Goal: Task Accomplishment & Management: Manage account settings

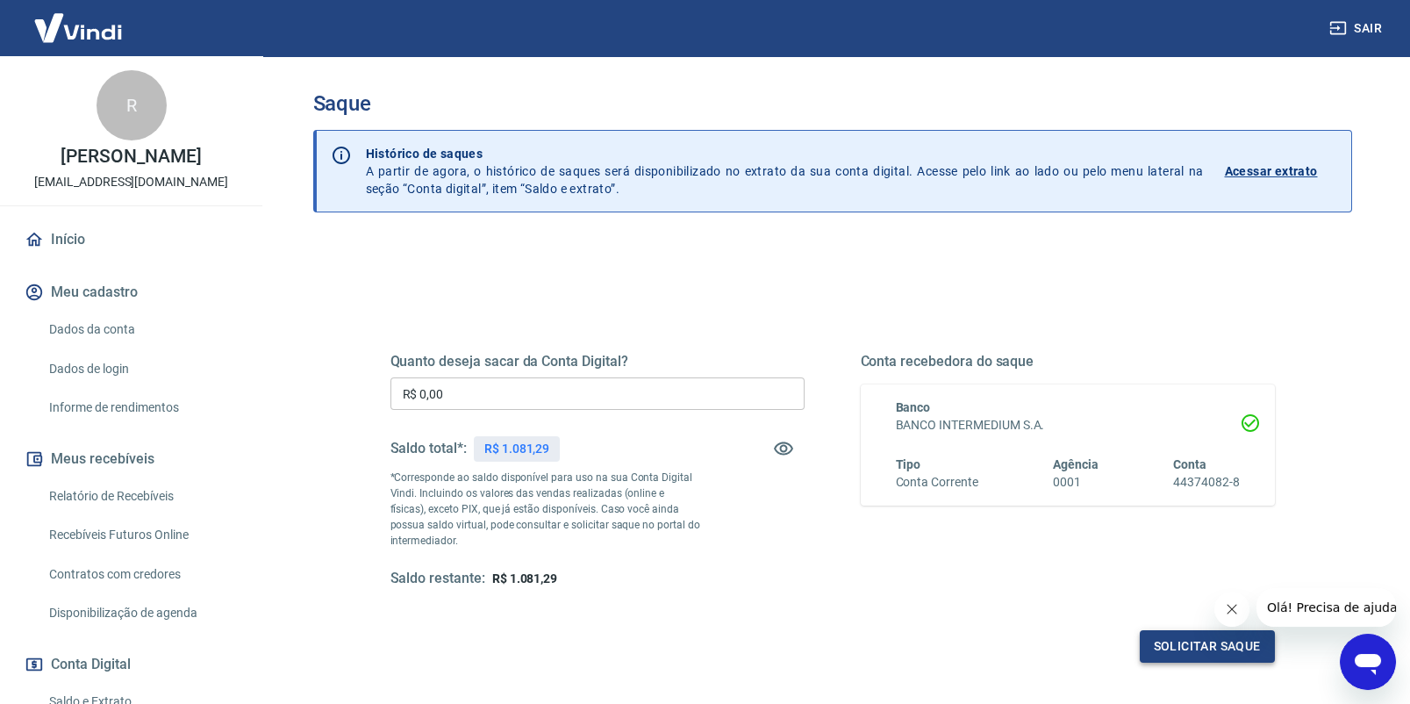
click at [1222, 641] on button "Solicitar saque" at bounding box center [1207, 646] width 135 height 32
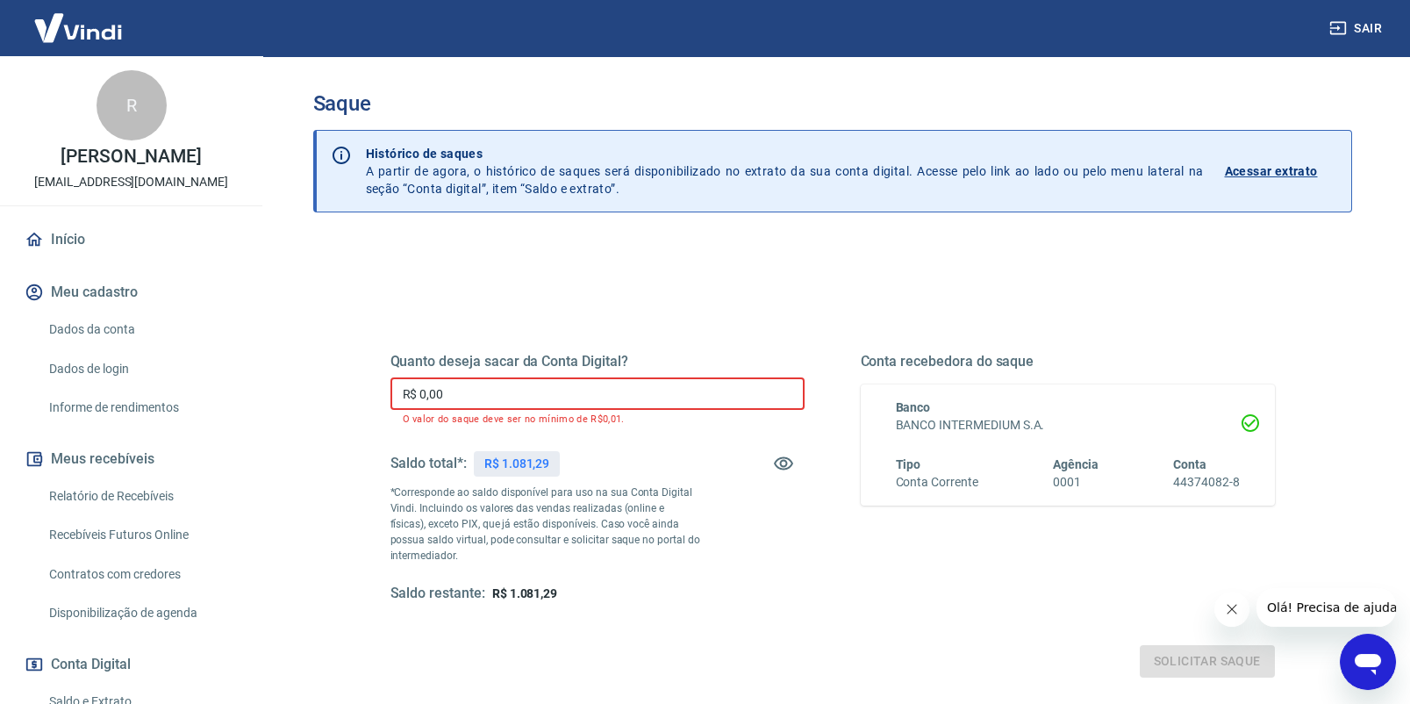
click at [471, 404] on input "R$ 0,00" at bounding box center [598, 393] width 414 height 32
drag, startPoint x: 447, startPoint y: 395, endPoint x: 334, endPoint y: 384, distance: 112.8
click at [335, 385] on div "Quanto deseja sacar da Conta Digital? R$ 0,00 ​ O valor do saque deve ser no mí…" at bounding box center [832, 561] width 1039 height 642
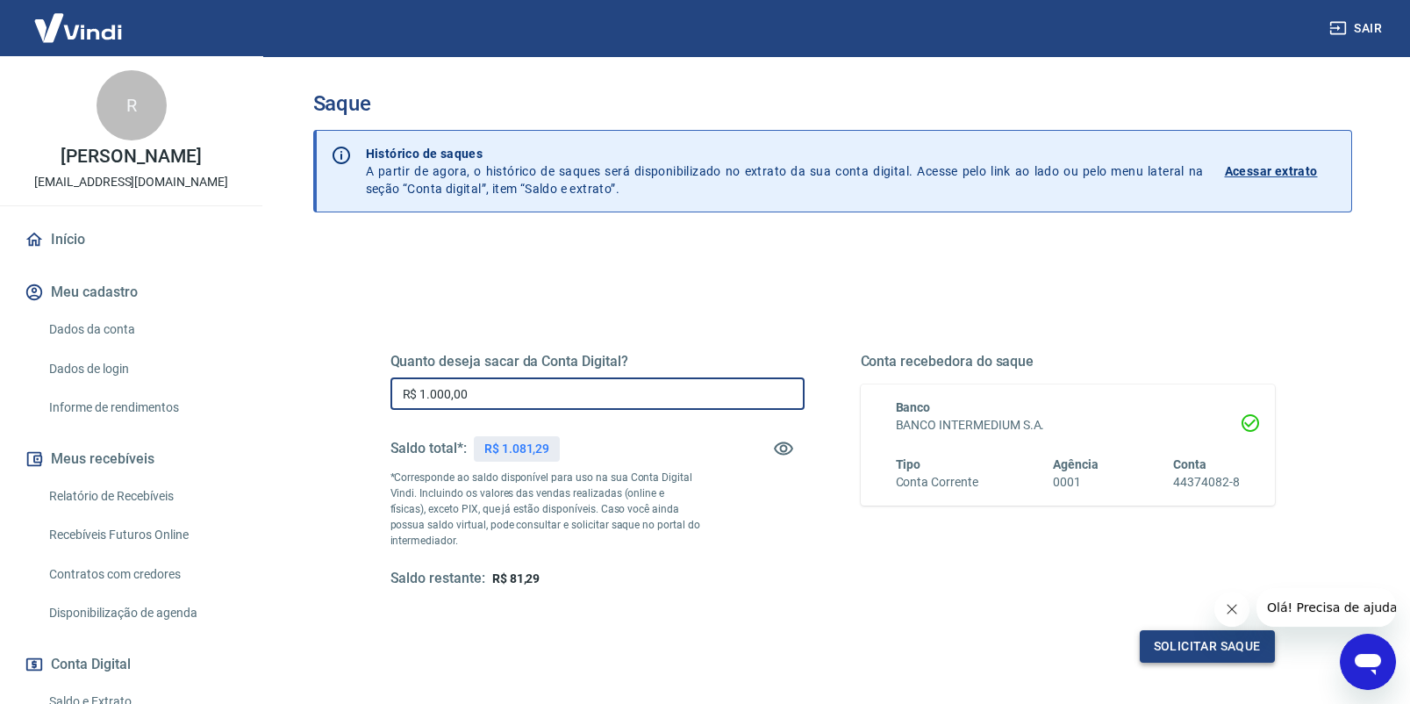
type input "R$ 1.000,00"
click at [1190, 648] on button "Solicitar saque" at bounding box center [1207, 646] width 135 height 32
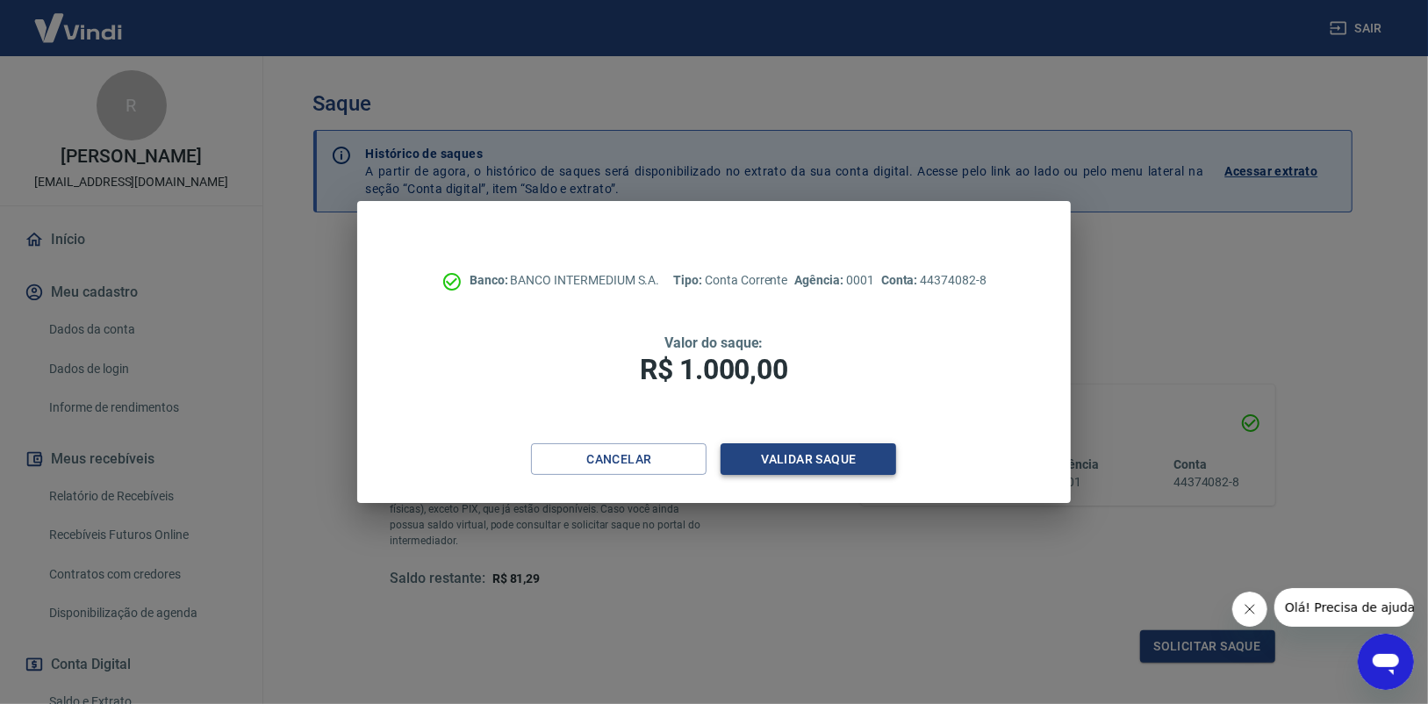
click at [830, 459] on button "Validar saque" at bounding box center [808, 459] width 176 height 32
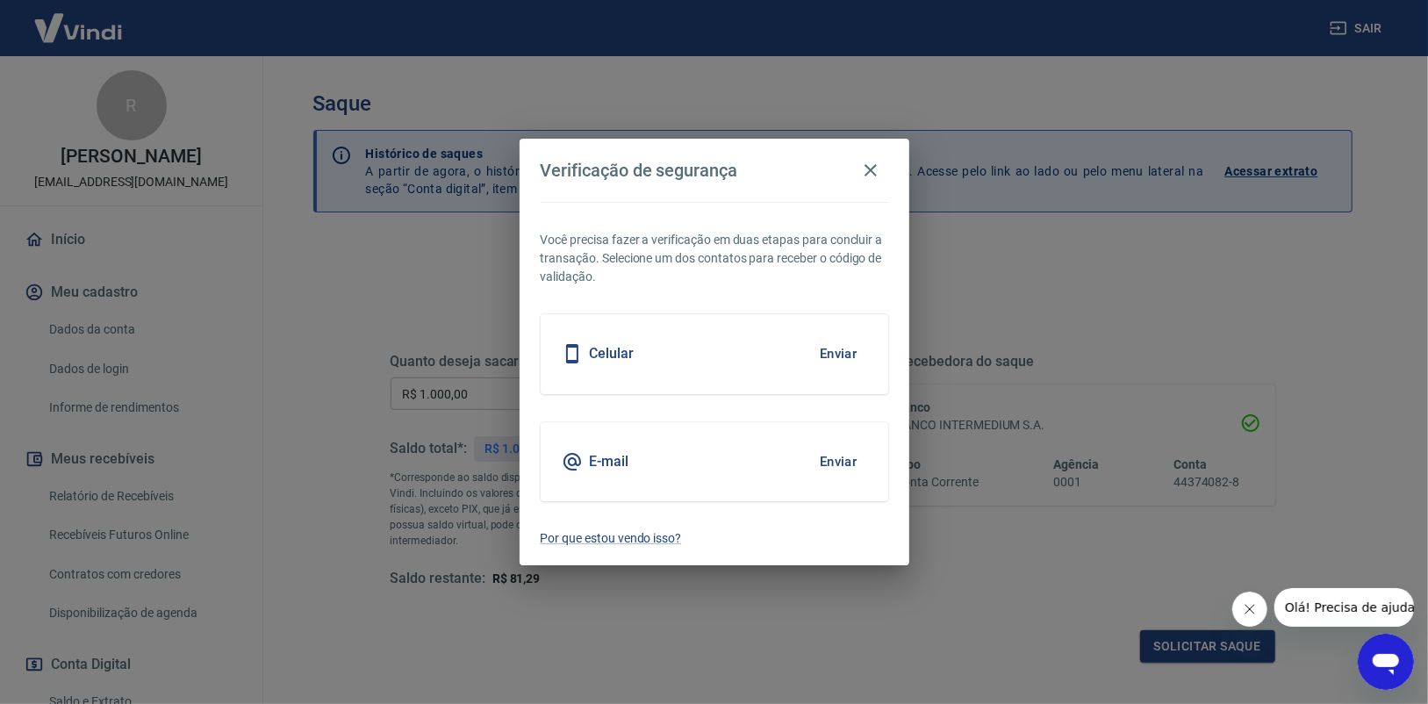
click at [845, 349] on button "Enviar" at bounding box center [838, 353] width 57 height 37
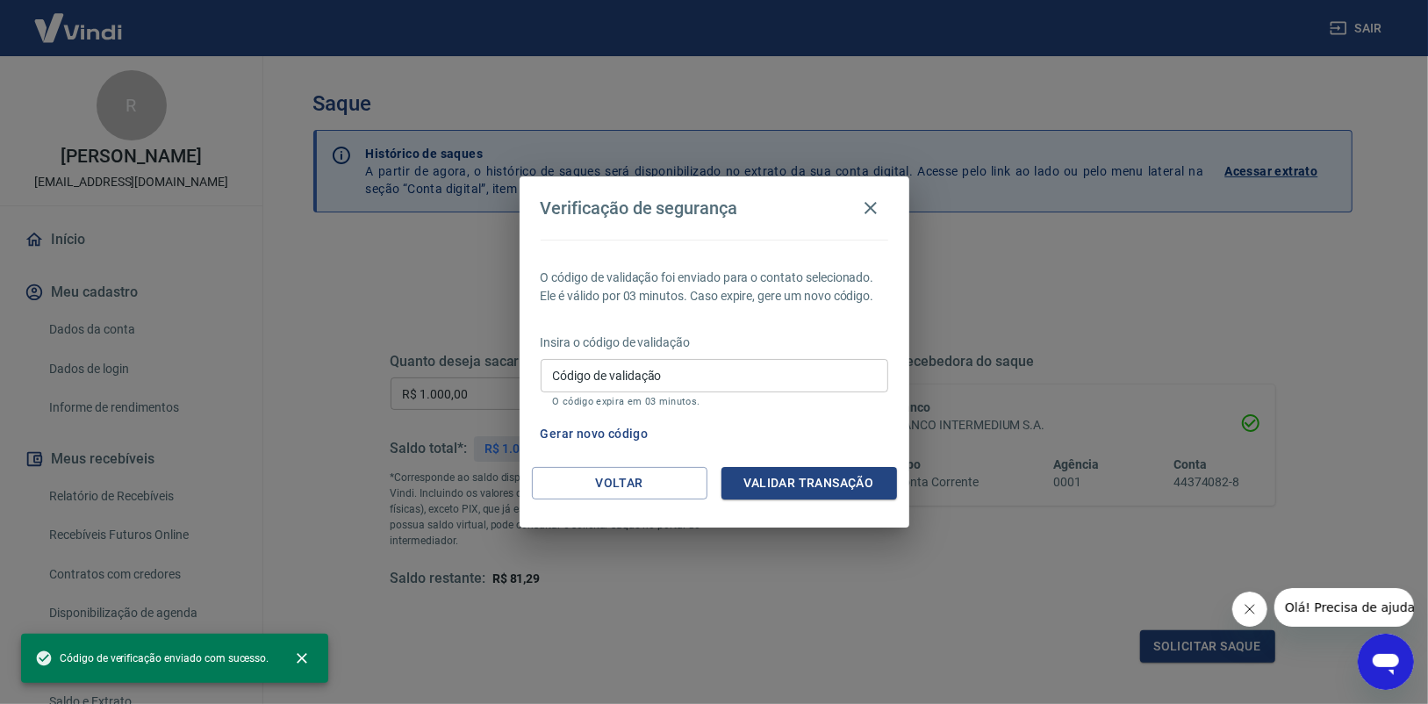
click at [676, 377] on input "Código de validação" at bounding box center [715, 375] width 348 height 32
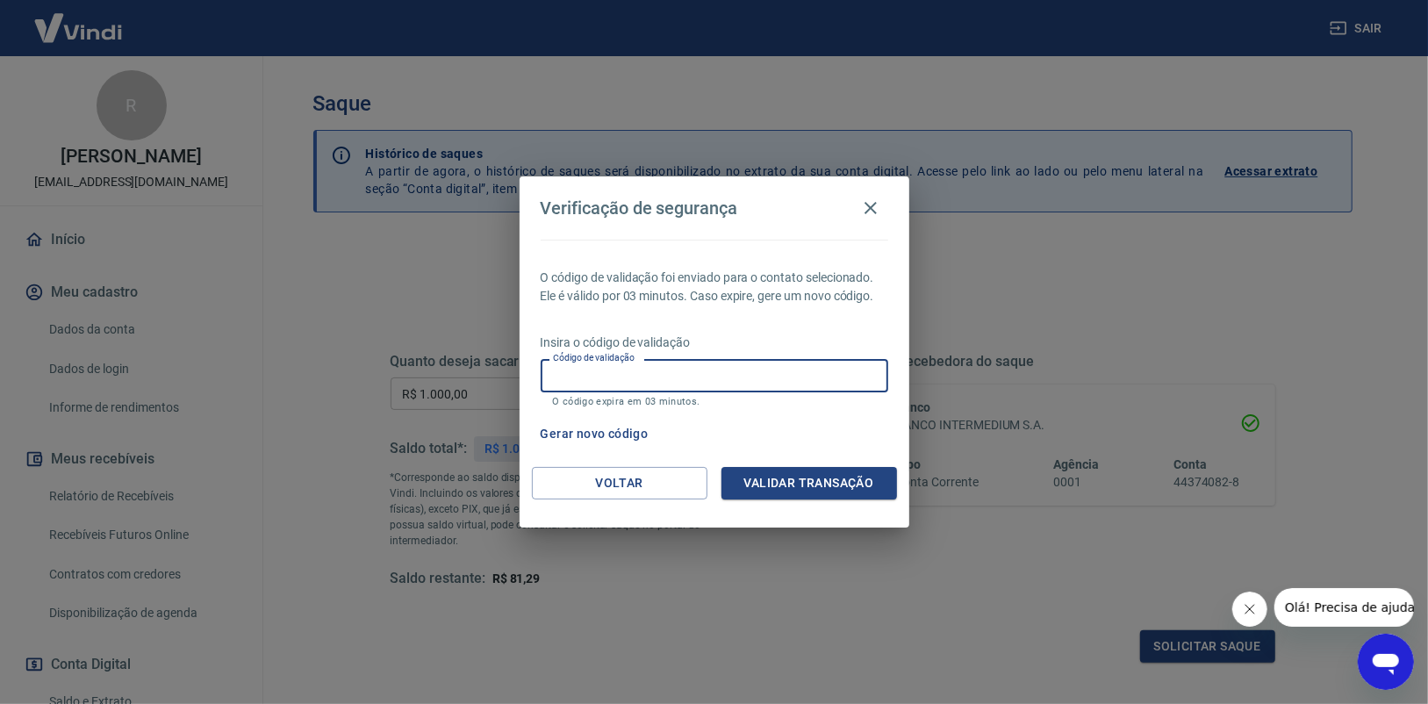
click at [734, 310] on div "O código de validação foi enviado para o contato selecionado. Ele é válido por …" at bounding box center [714, 353] width 390 height 227
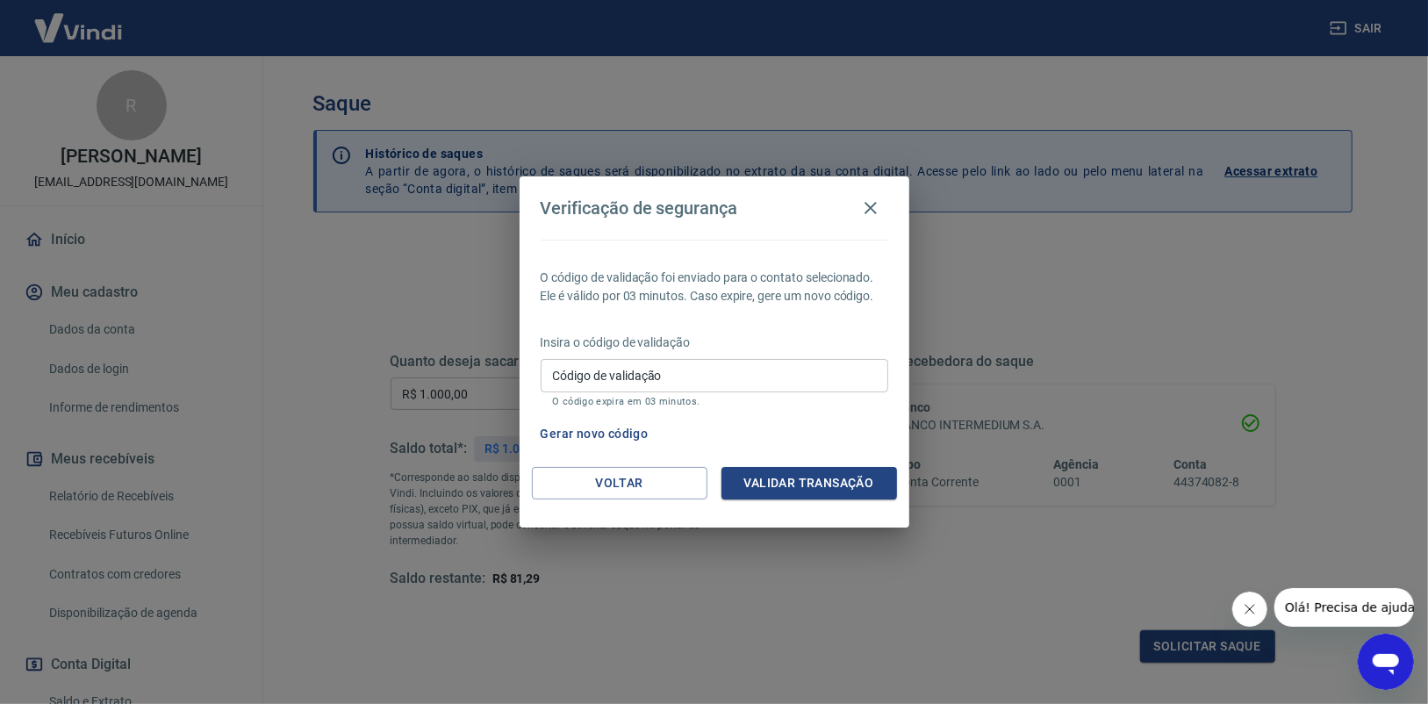
click at [670, 379] on input "Código de validação" at bounding box center [715, 375] width 348 height 32
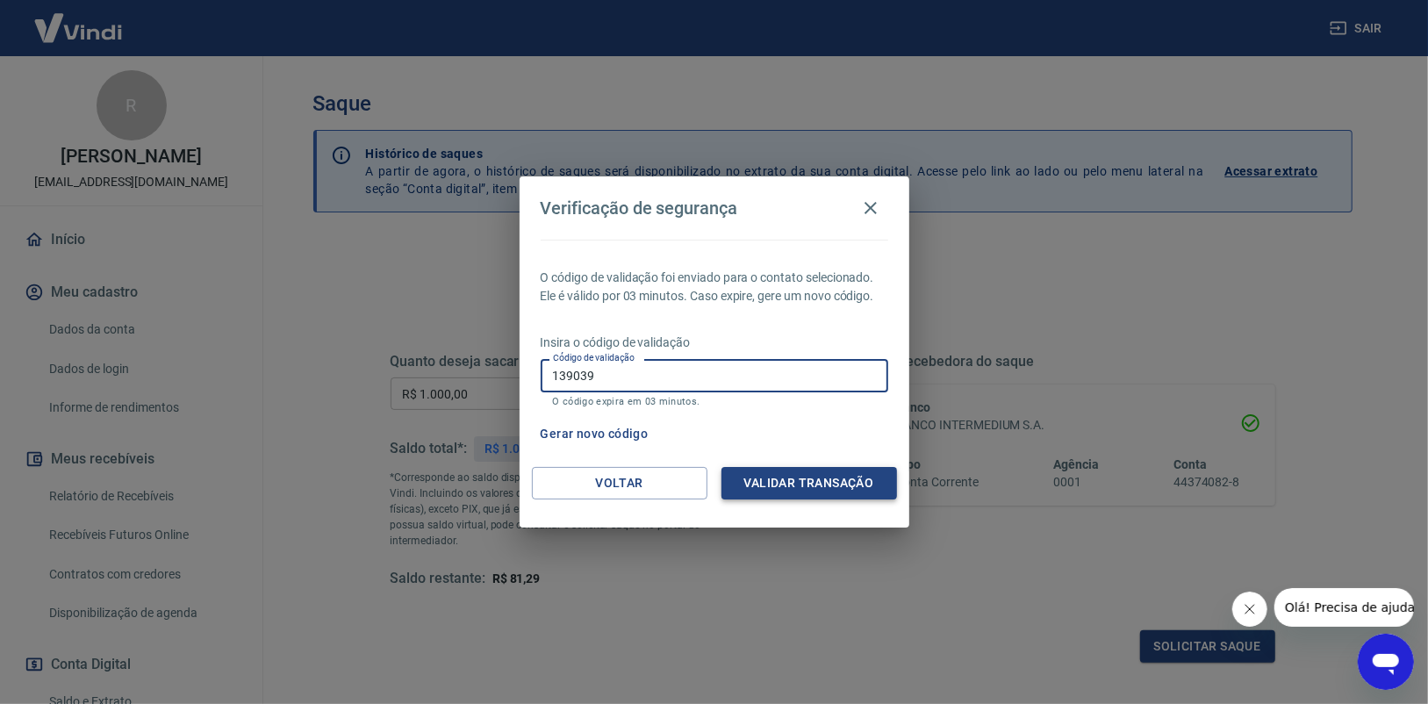
type input "139039"
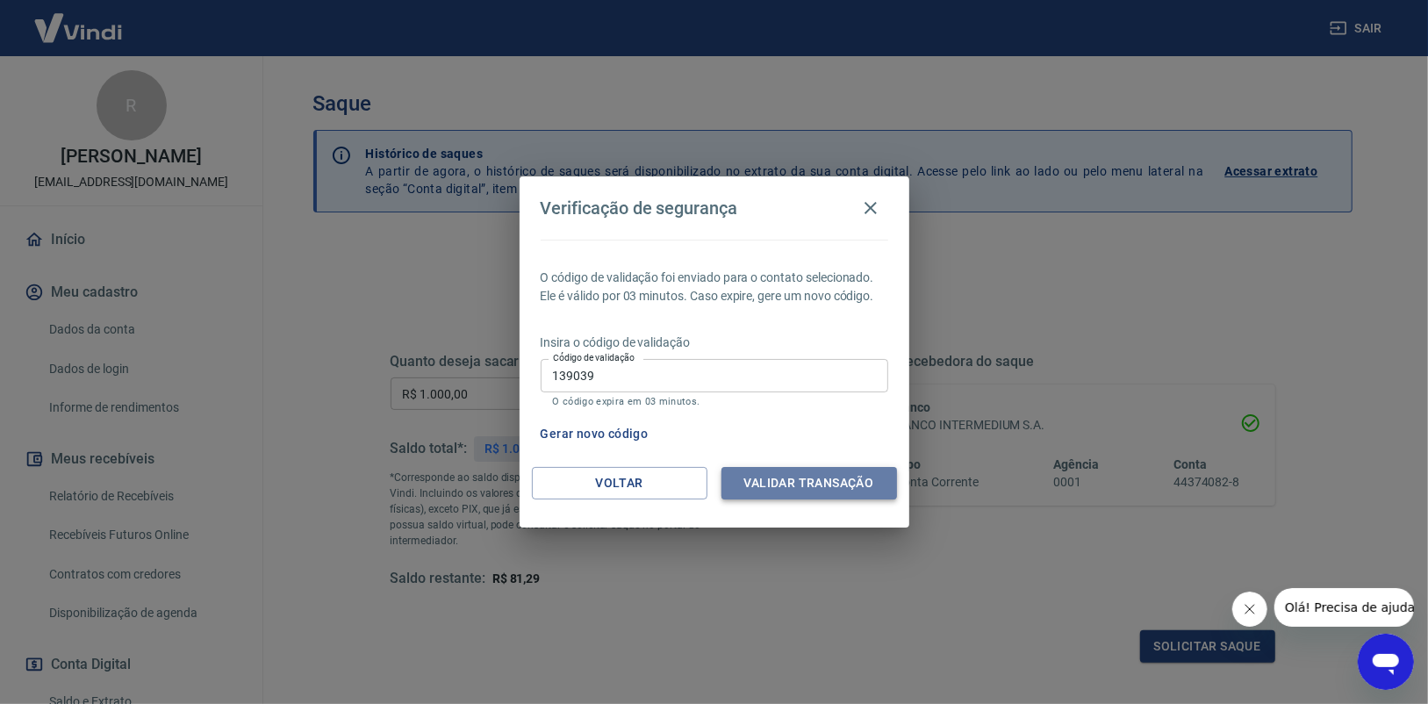
click at [853, 485] on button "Validar transação" at bounding box center [809, 483] width 176 height 32
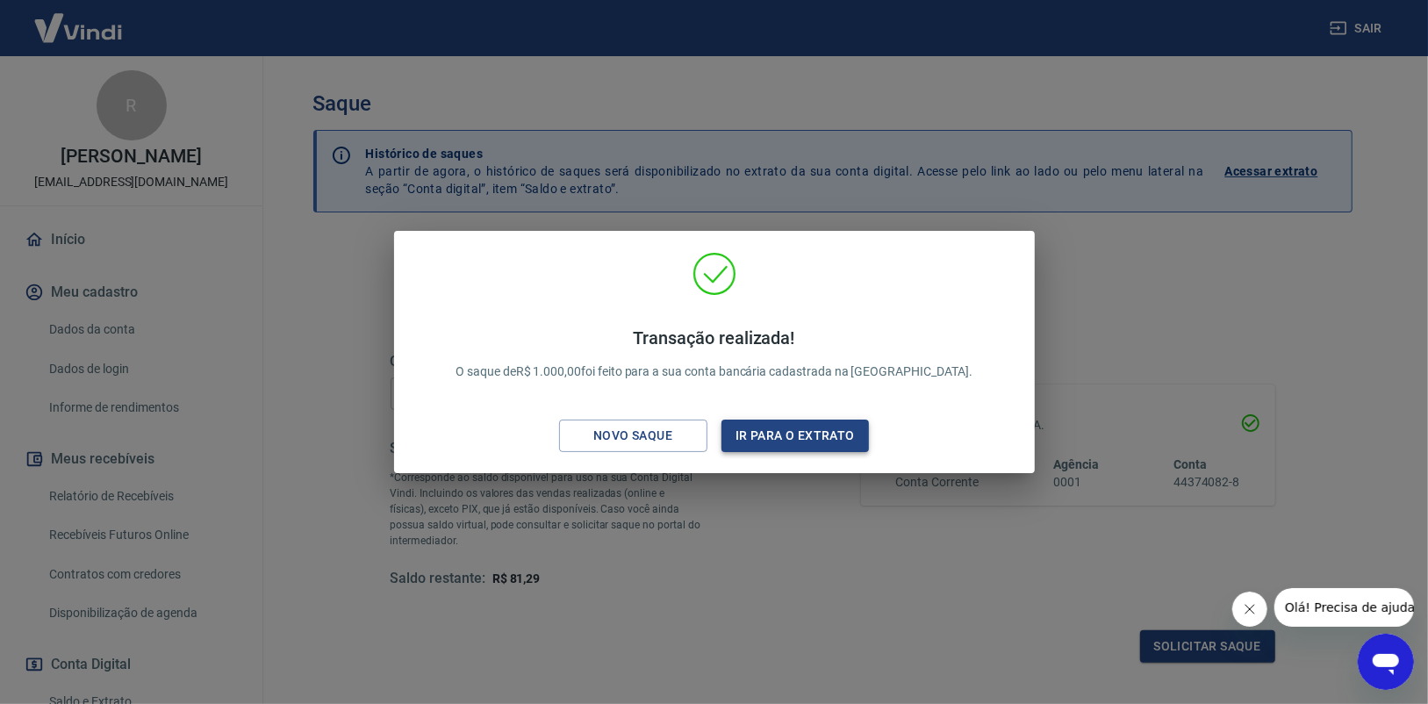
click at [849, 441] on button "Ir para o extrato" at bounding box center [795, 435] width 148 height 32
